Goal: Task Accomplishment & Management: Use online tool/utility

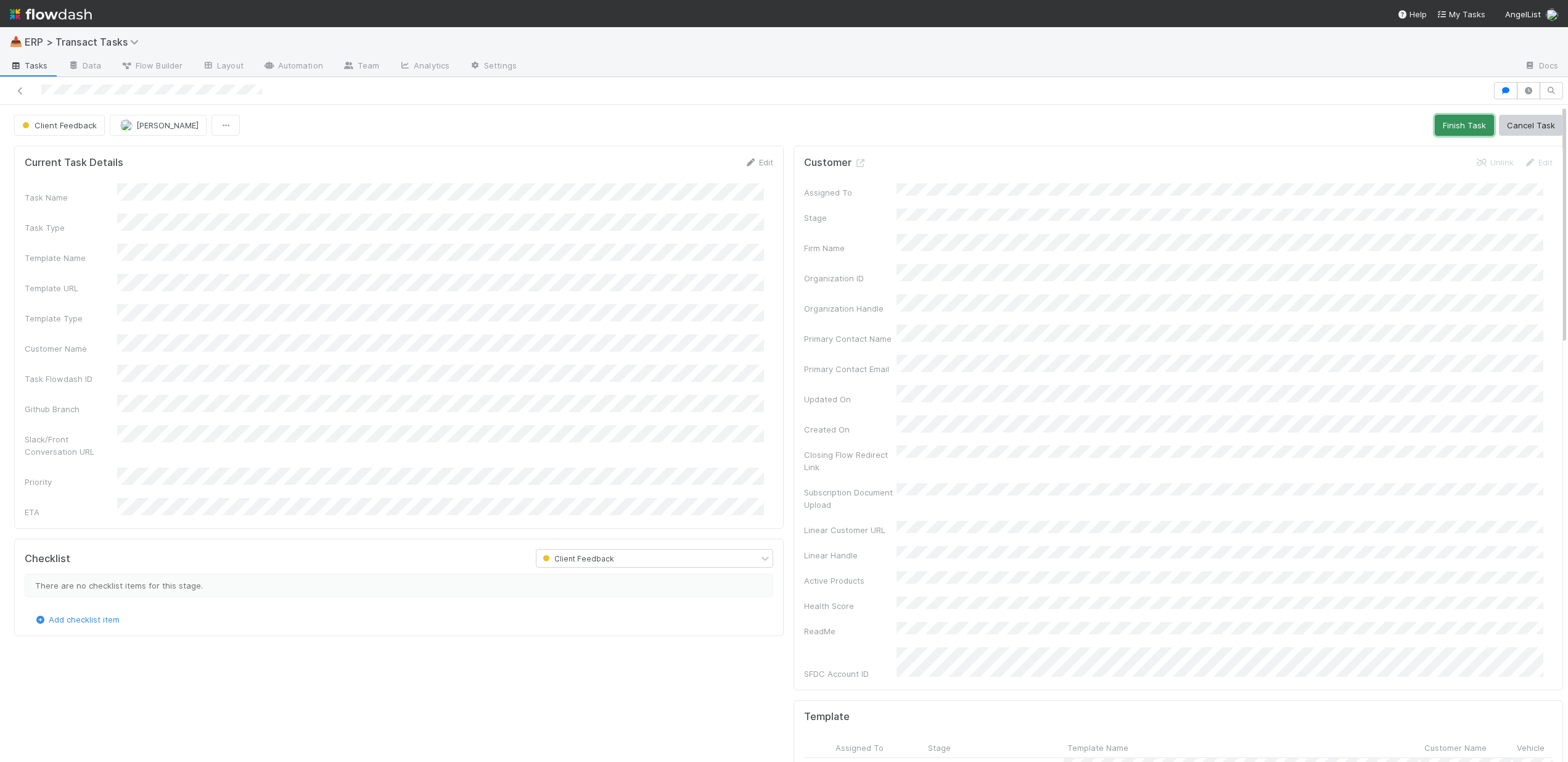
click at [1447, 124] on button "Finish Task" at bounding box center [1464, 125] width 59 height 21
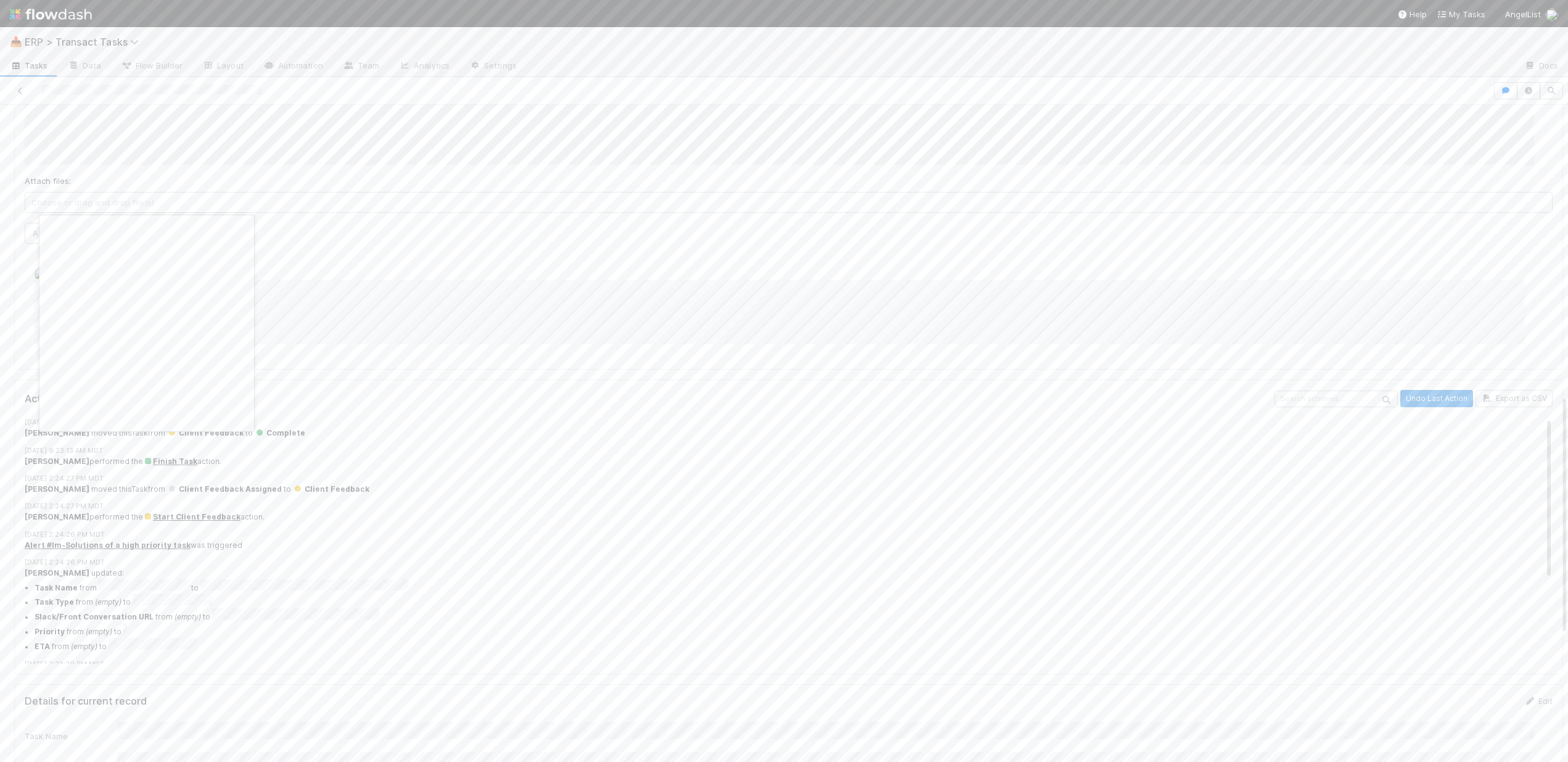
scroll to position [0, 4]
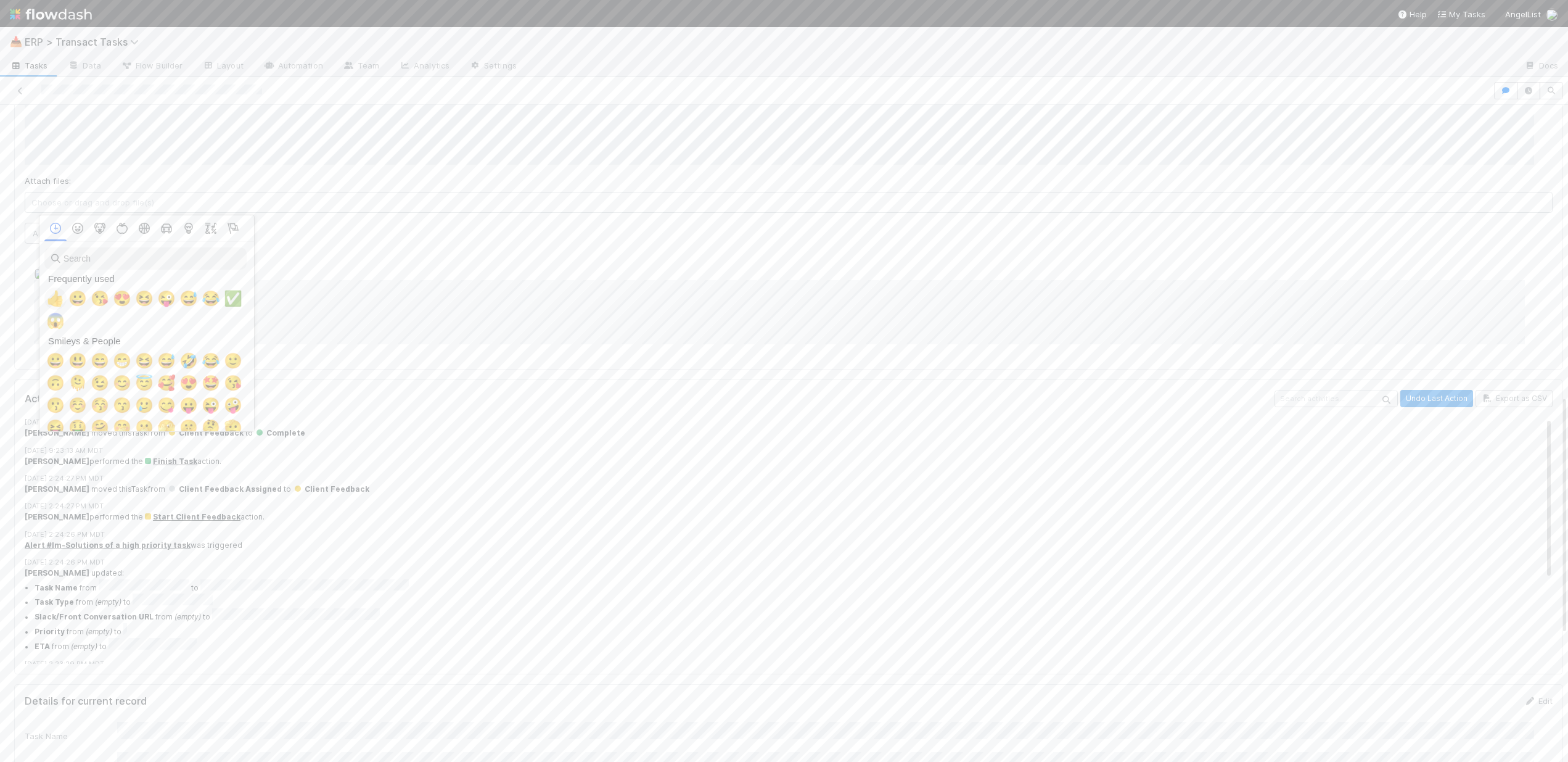
drag, startPoint x: 62, startPoint y: 293, endPoint x: 165, endPoint y: 337, distance: 112.0
click at [62, 294] on div "👍" at bounding box center [56, 298] width 22 height 22
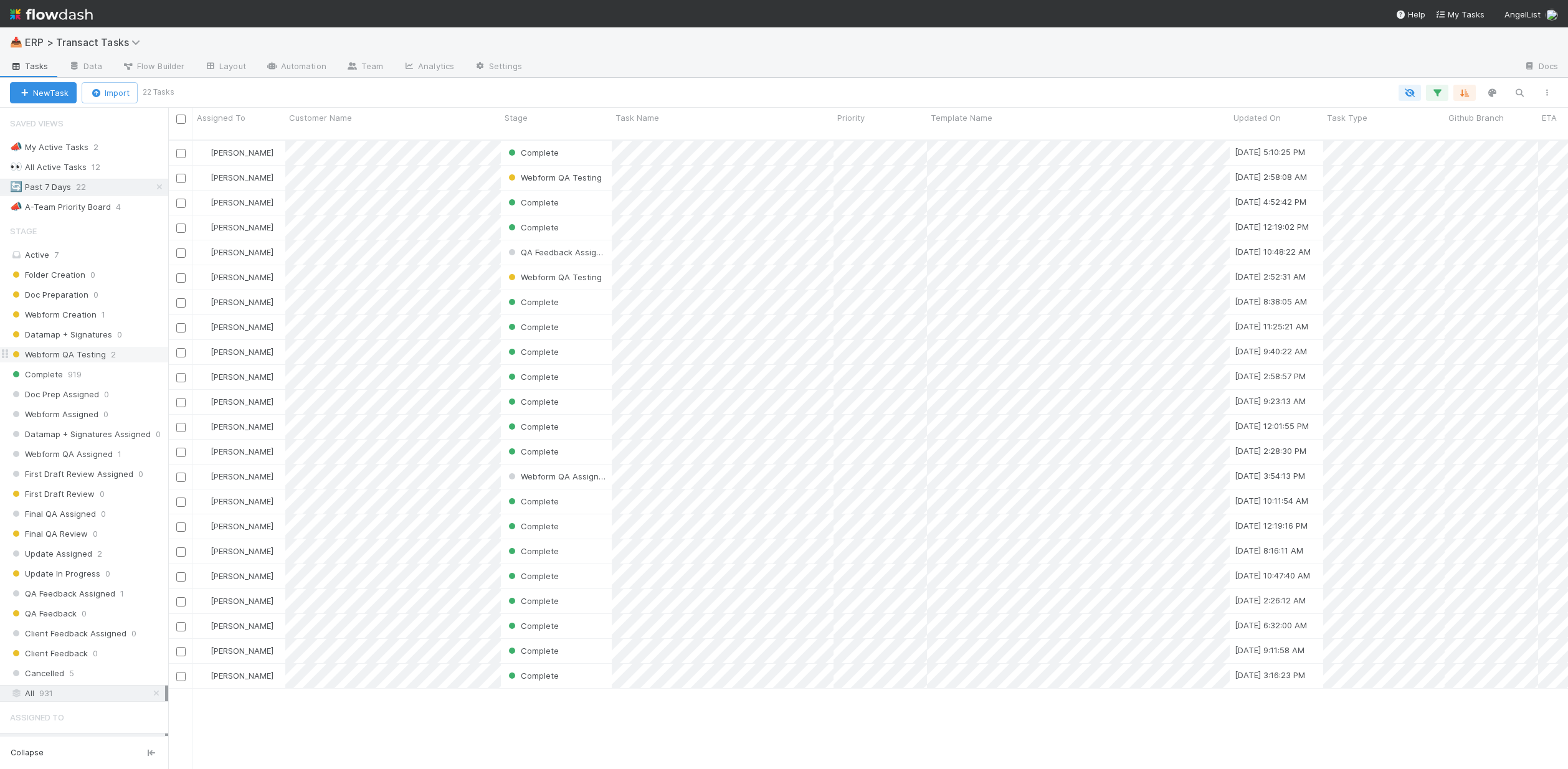
scroll to position [630, 1390]
